Goal: Task Accomplishment & Management: Manage account settings

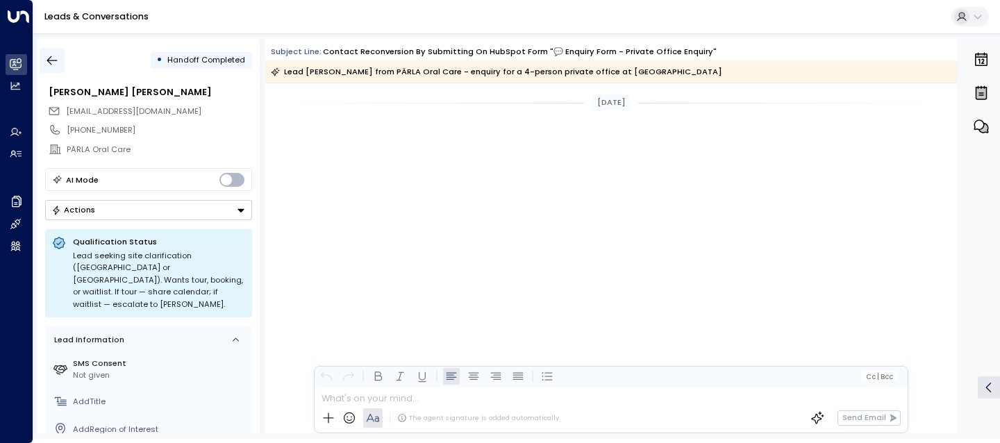
scroll to position [2161, 0]
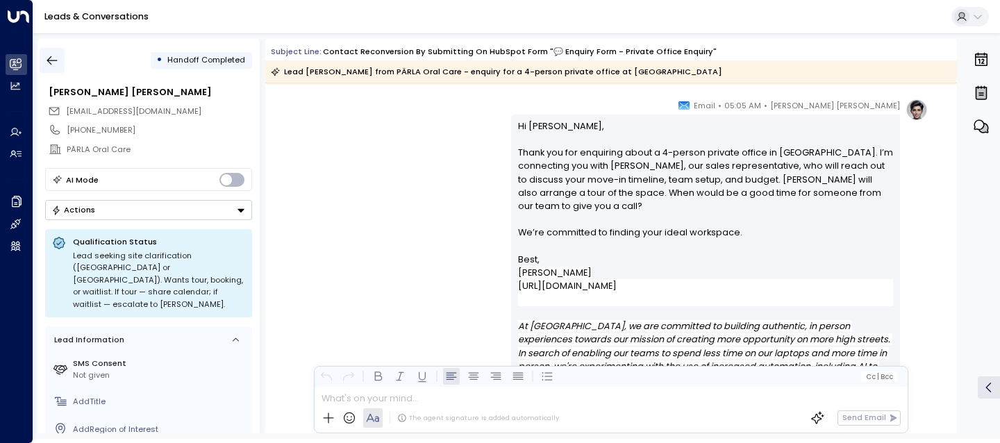
click at [45, 66] on icon "button" at bounding box center [52, 60] width 14 height 14
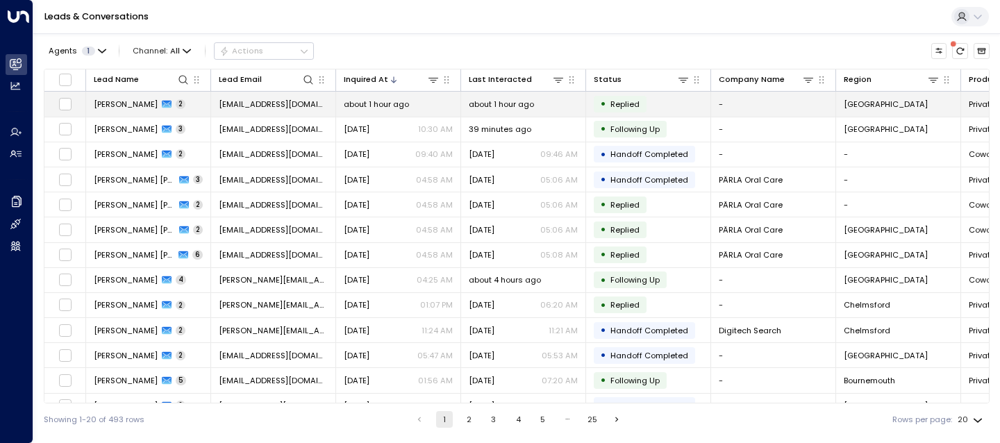
click at [227, 101] on span "[EMAIL_ADDRESS][DOMAIN_NAME]" at bounding box center [273, 104] width 109 height 11
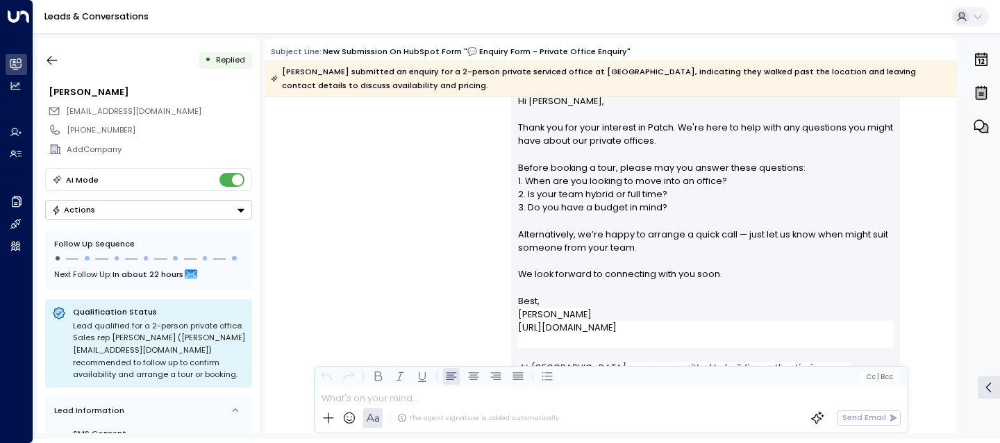
scroll to position [1036, 0]
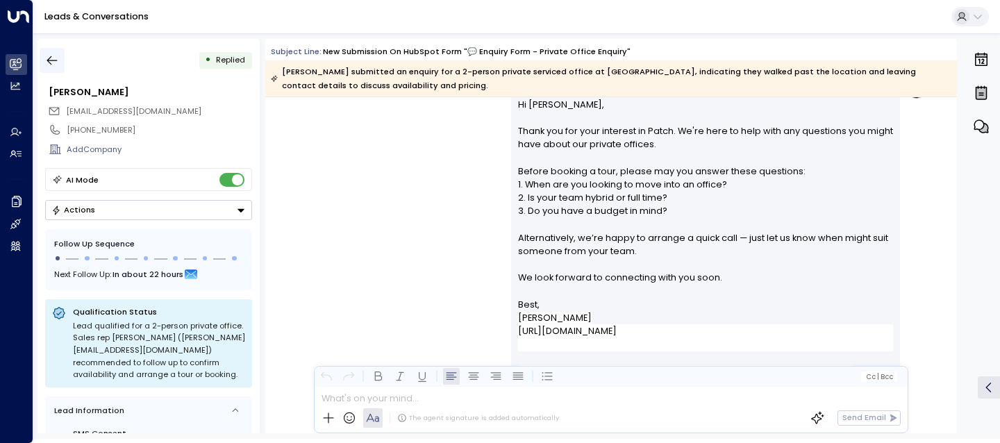
click at [50, 59] on icon "button" at bounding box center [52, 60] width 14 height 14
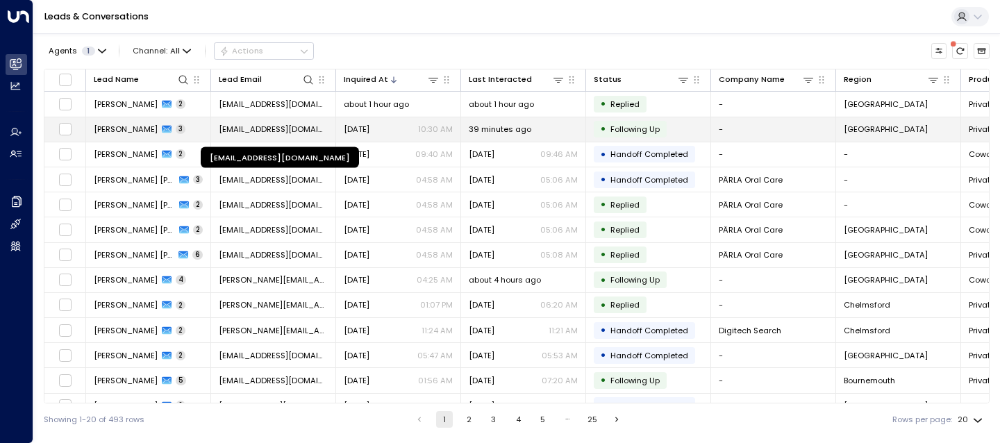
click at [265, 128] on span "[EMAIL_ADDRESS][DOMAIN_NAME]" at bounding box center [273, 129] width 109 height 11
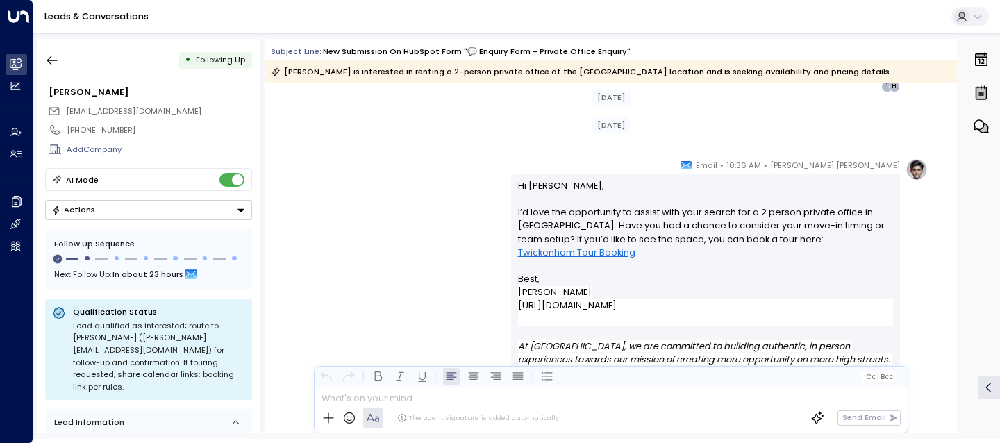
scroll to position [1422, 0]
click at [49, 53] on button "button" at bounding box center [52, 60] width 25 height 25
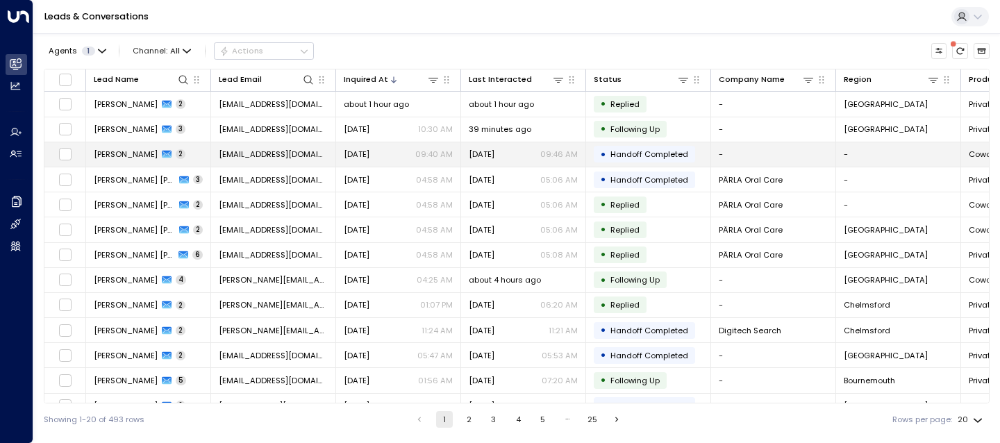
click at [121, 154] on span "[PERSON_NAME]" at bounding box center [126, 154] width 64 height 11
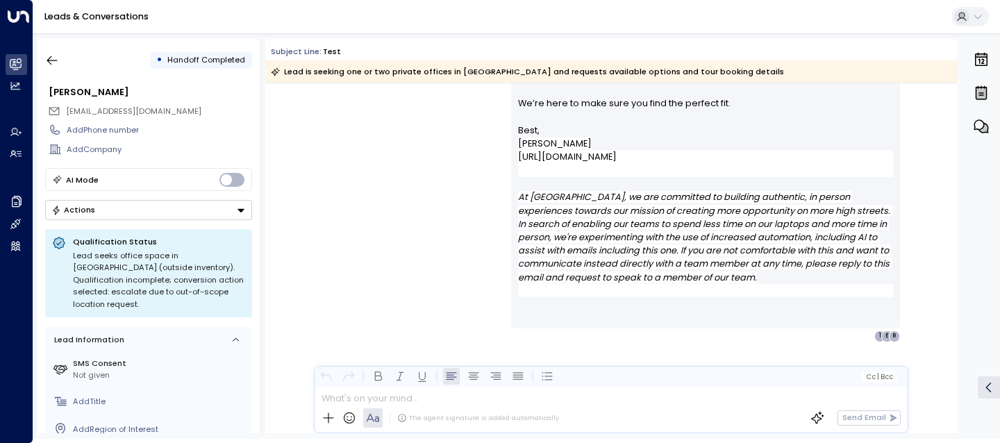
scroll to position [135, 0]
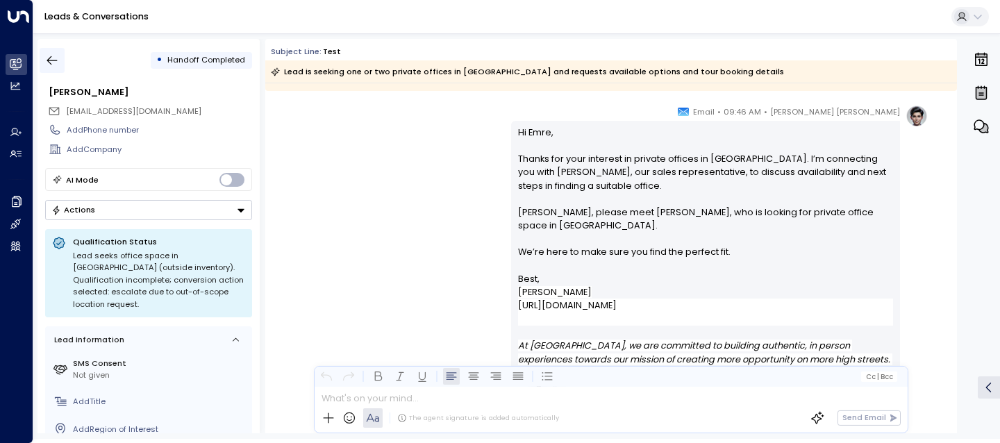
click at [53, 57] on icon "button" at bounding box center [52, 60] width 14 height 14
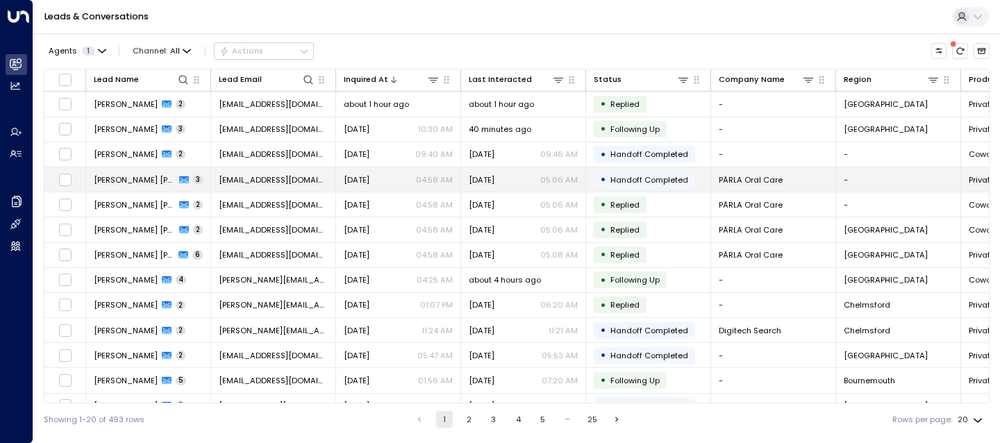
click at [145, 179] on span "[PERSON_NAME] [PERSON_NAME]" at bounding box center [134, 179] width 81 height 11
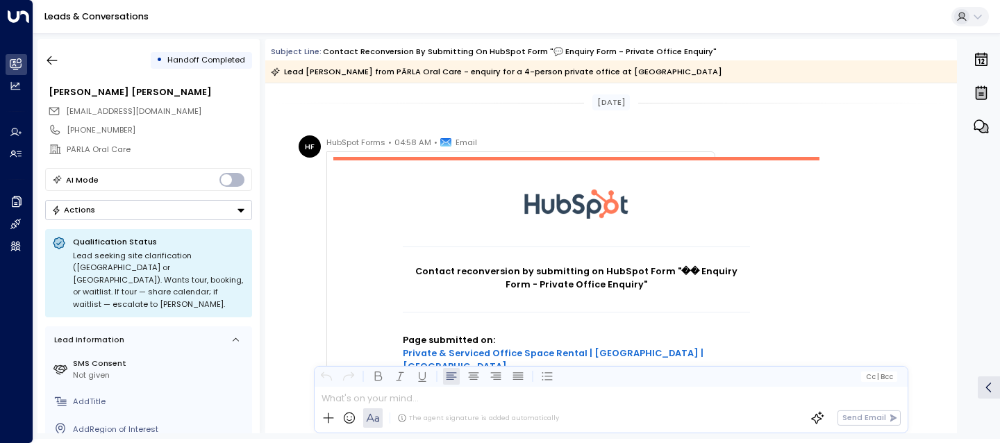
scroll to position [1441, 0]
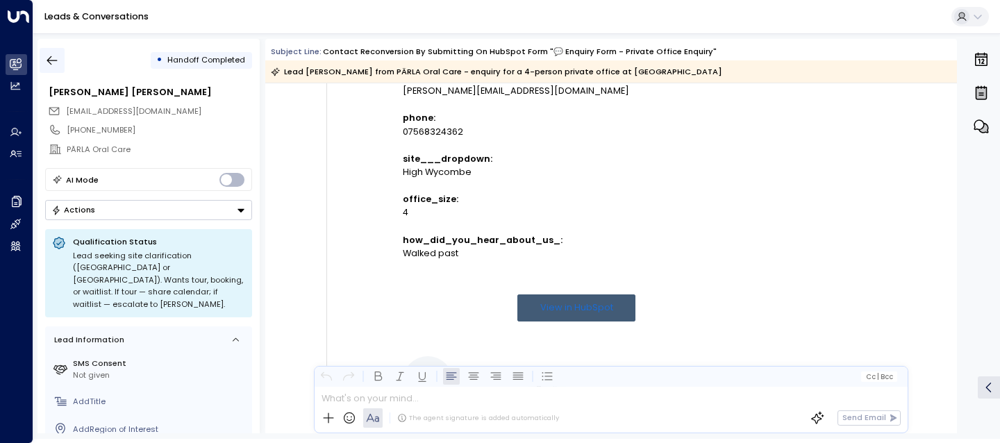
click at [52, 63] on icon "button" at bounding box center [52, 60] width 14 height 14
